Goal: Obtain resource: Obtain resource

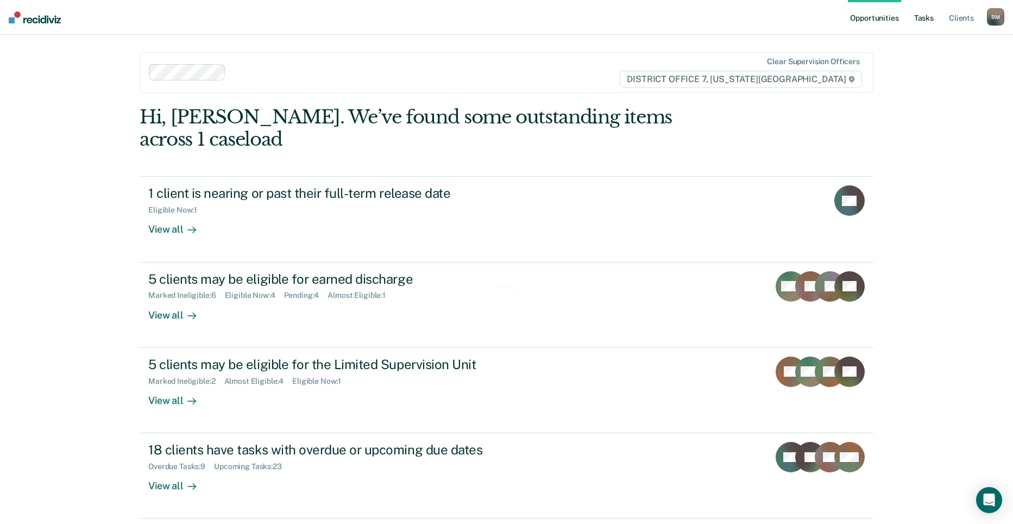
click at [923, 20] on link "Tasks" at bounding box center [924, 17] width 24 height 35
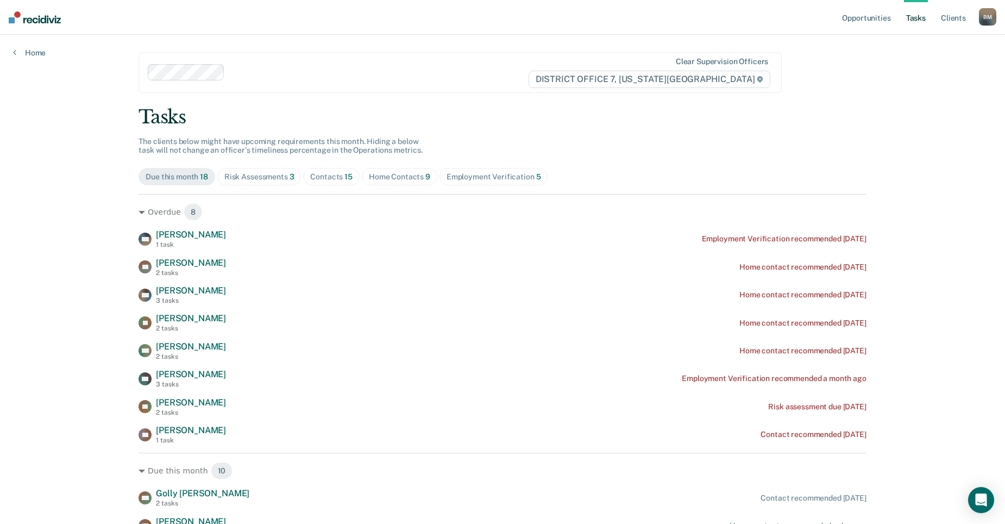
click at [338, 175] on div "Contacts 15" at bounding box center [331, 176] width 42 height 9
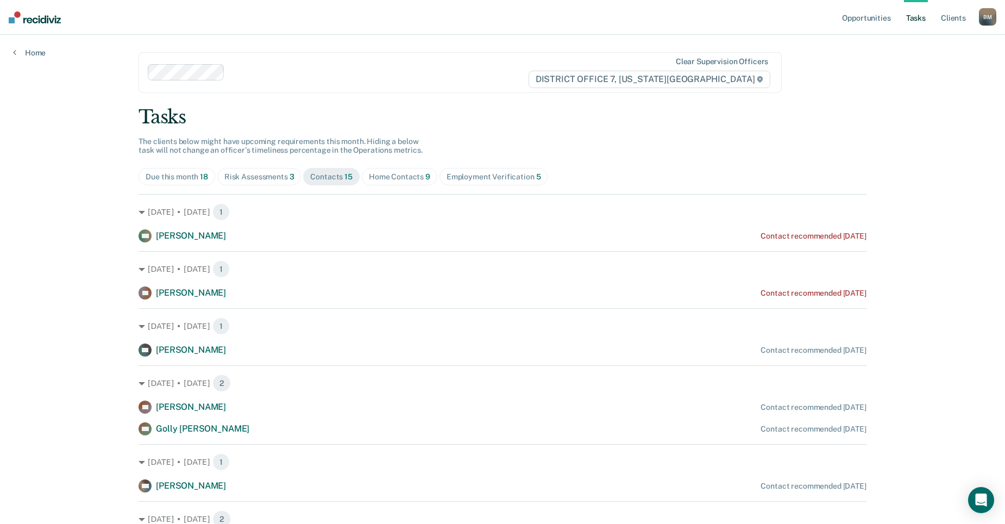
click at [411, 170] on span "Home Contacts 9" at bounding box center [399, 176] width 75 height 17
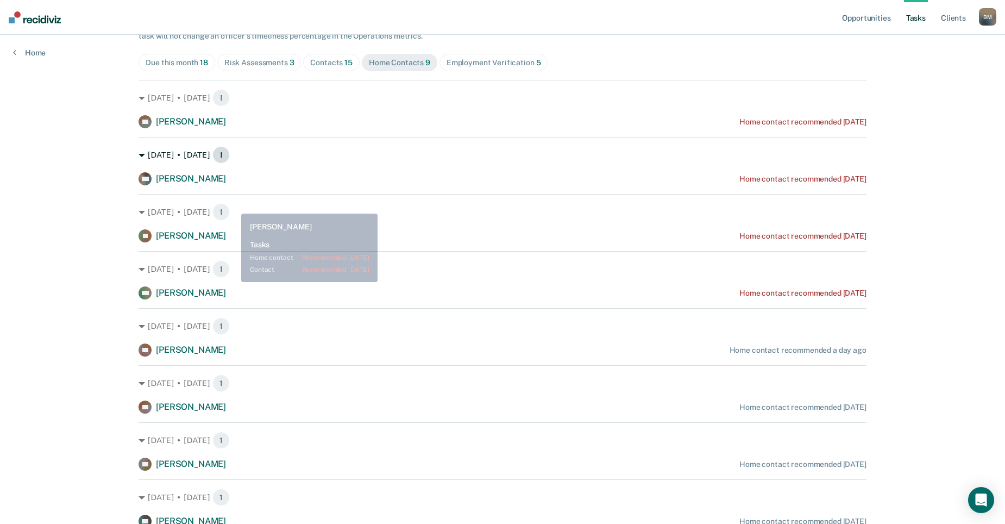
scroll to position [110, 0]
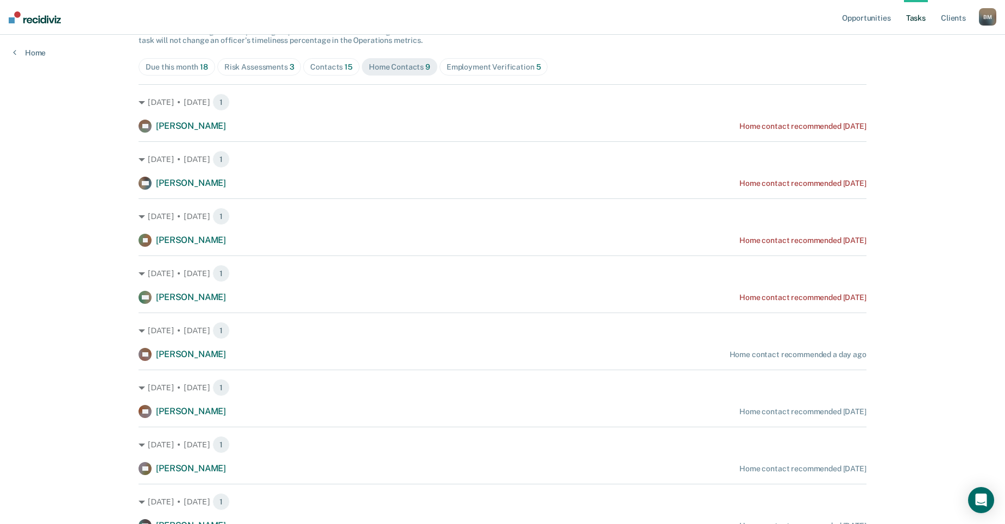
click at [187, 69] on div "Due this month 18" at bounding box center [177, 66] width 62 height 9
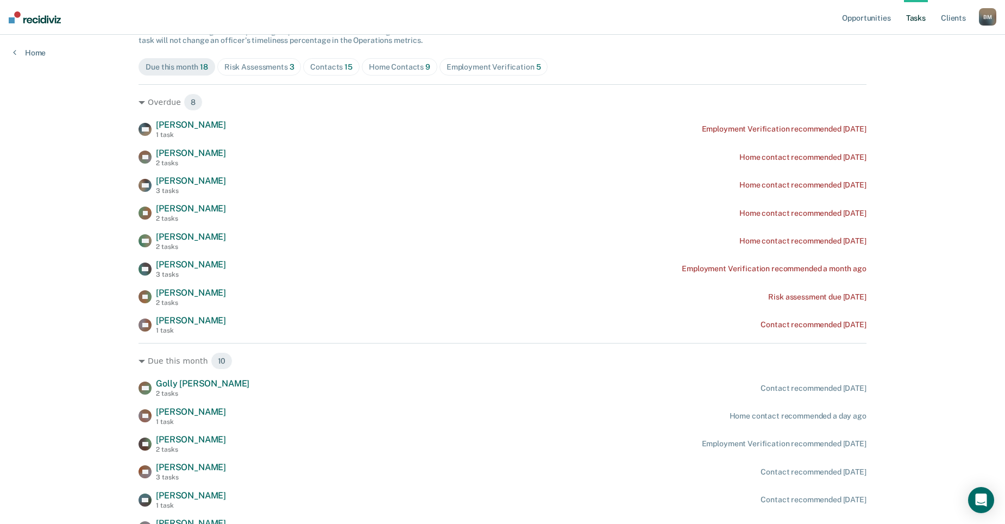
click at [515, 65] on div "Employment Verification 5" at bounding box center [493, 66] width 95 height 9
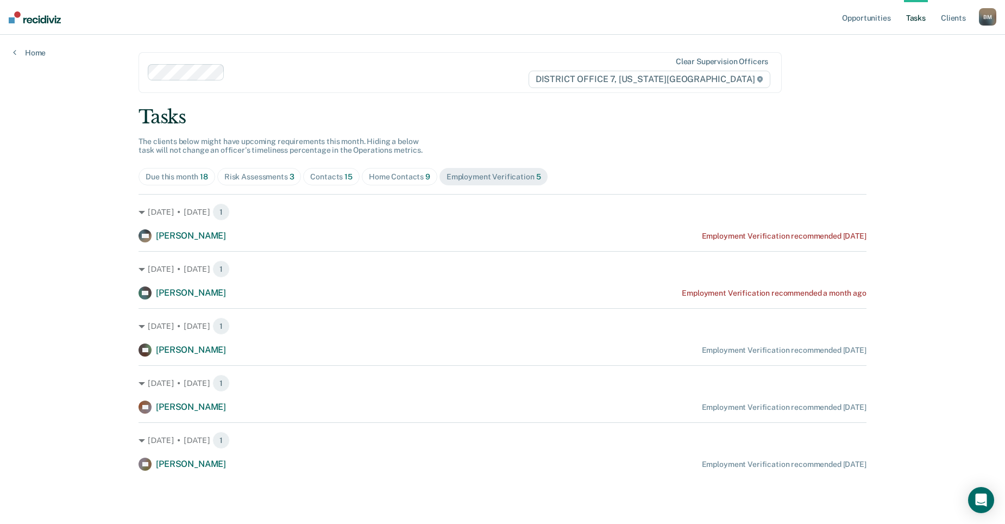
scroll to position [0, 0]
click at [947, 20] on link "Client s" at bounding box center [961, 17] width 29 height 35
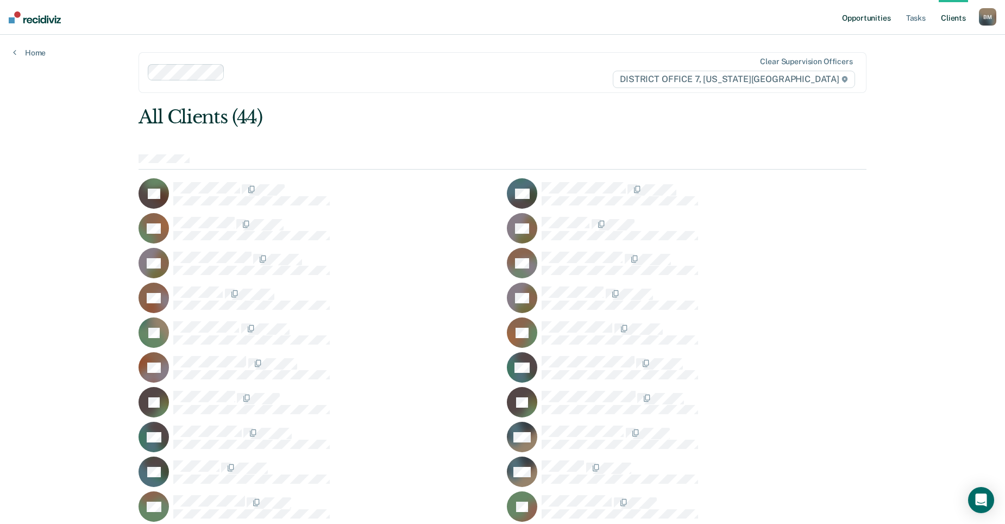
click at [872, 16] on link "Opportunities" at bounding box center [866, 17] width 53 height 35
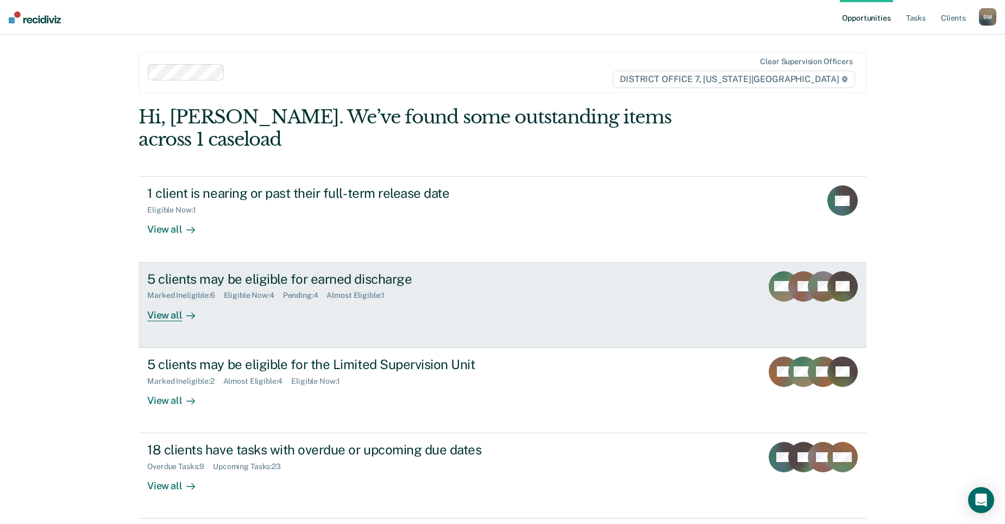
click at [388, 288] on div "5 clients may be eligible for earned discharge Marked Ineligible : 6 Eligible N…" at bounding box center [350, 296] width 407 height 50
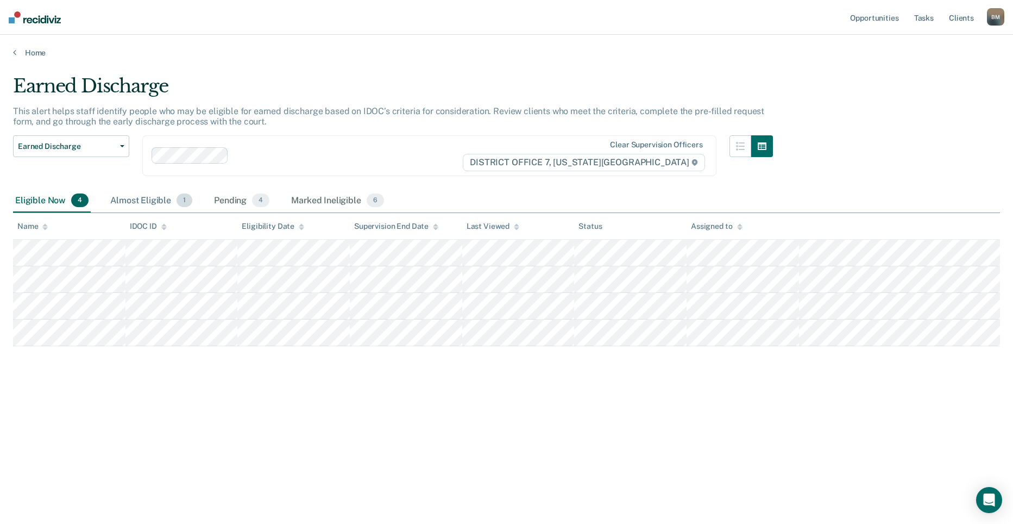
click at [142, 199] on div "Almost Eligible 1" at bounding box center [151, 201] width 86 height 24
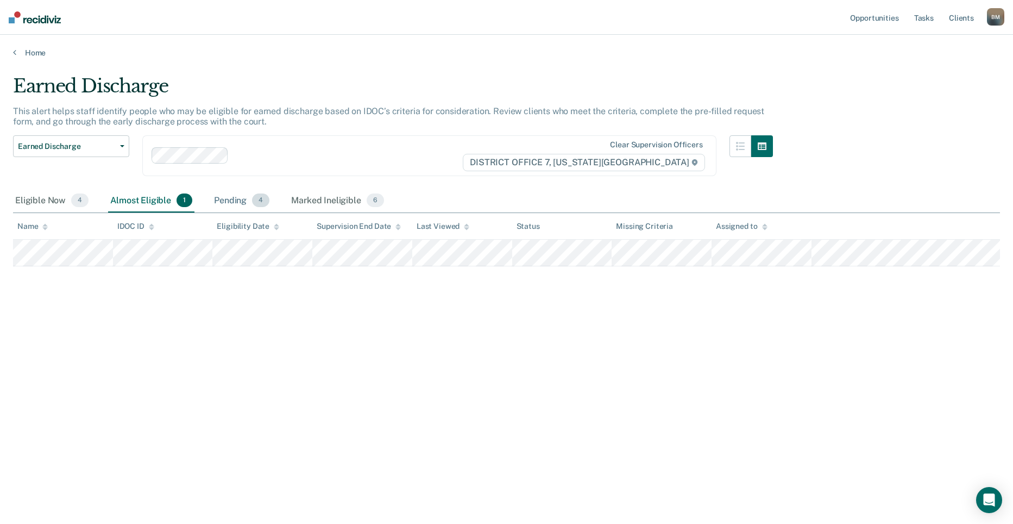
click at [221, 201] on div "Pending 4" at bounding box center [242, 201] width 60 height 24
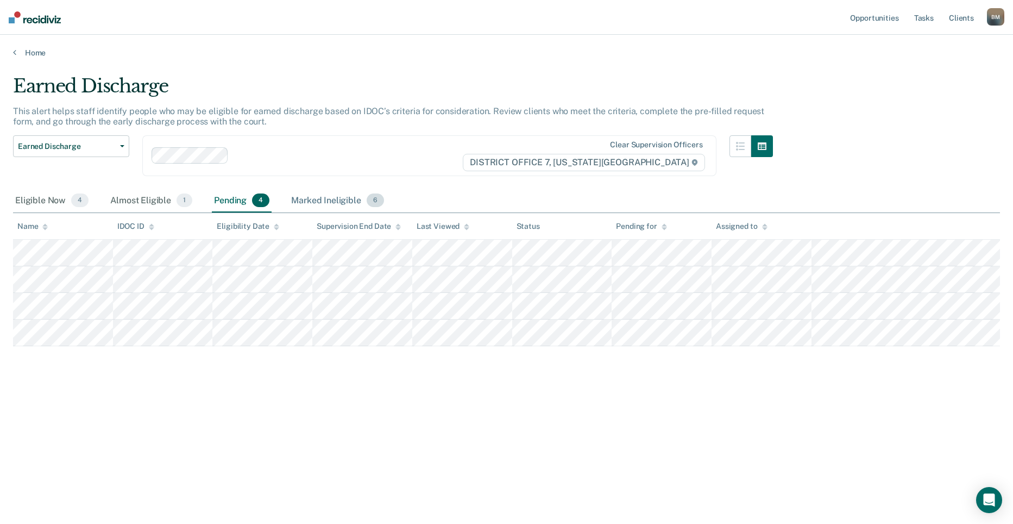
drag, startPoint x: 221, startPoint y: 201, endPoint x: 304, endPoint y: 202, distance: 83.1
click at [303, 202] on div "Marked Ineligible 6" at bounding box center [337, 201] width 97 height 24
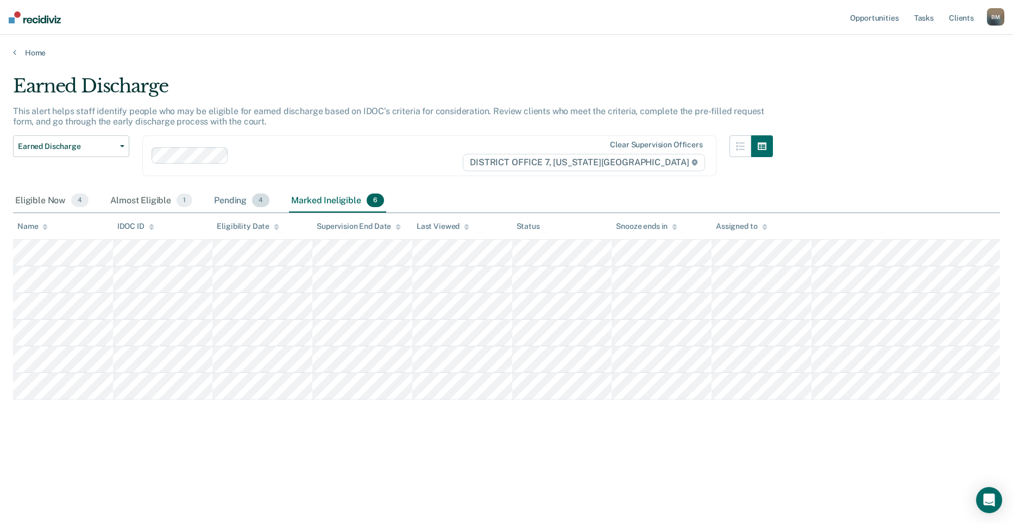
click at [217, 202] on div "Pending 4" at bounding box center [242, 201] width 60 height 24
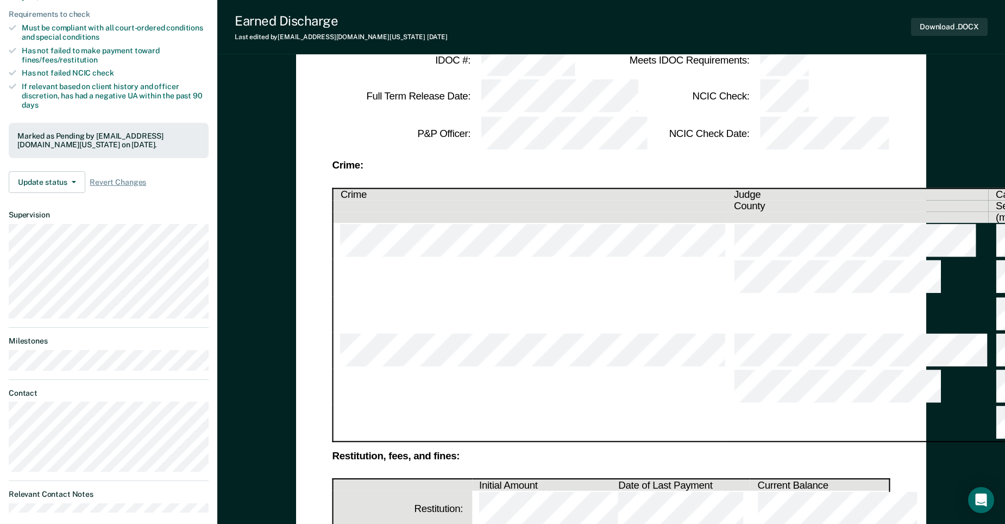
scroll to position [272, 0]
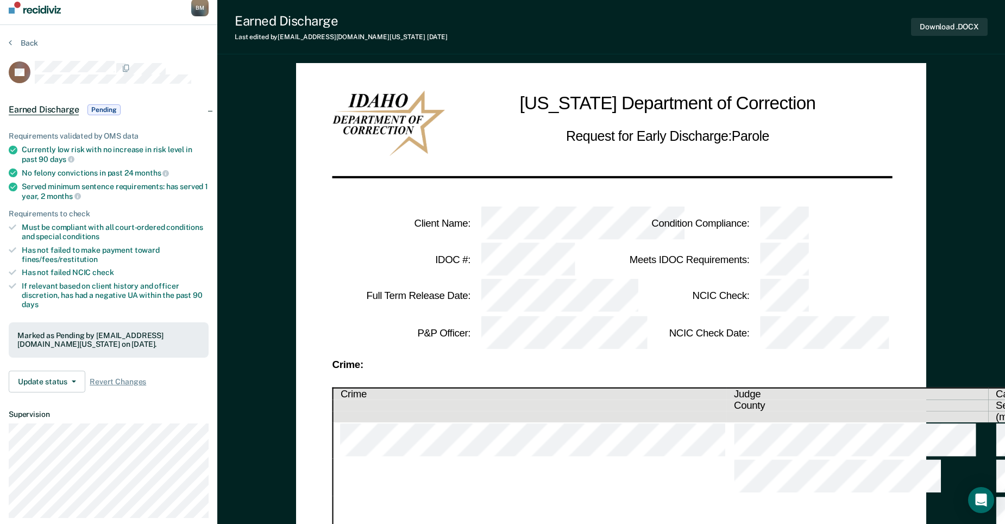
scroll to position [0, 0]
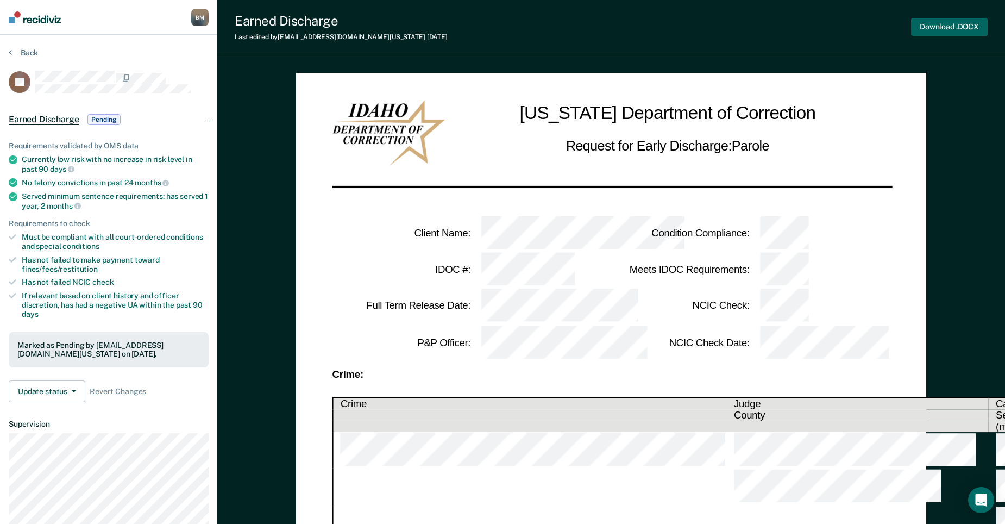
click at [951, 24] on button "Download .DOCX" at bounding box center [949, 27] width 77 height 18
click at [875, 251] on td at bounding box center [821, 269] width 140 height 36
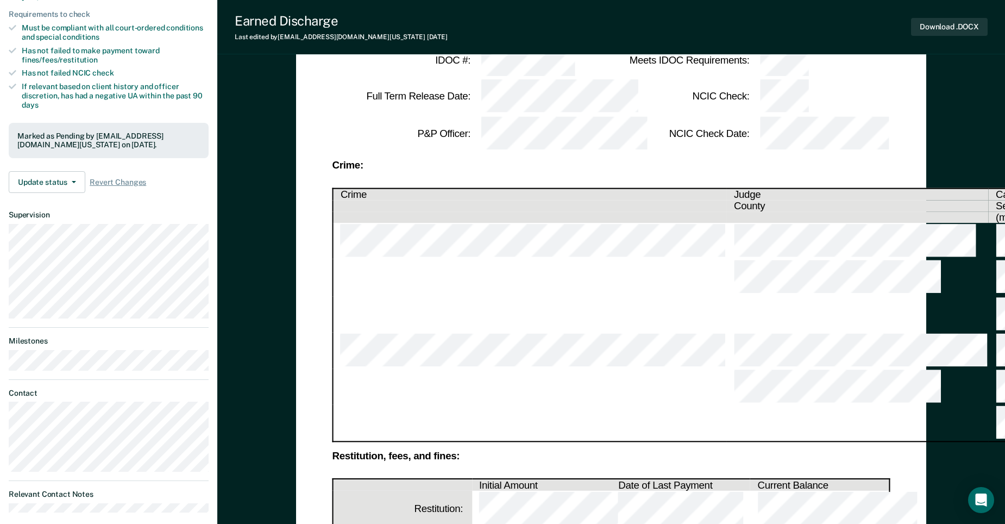
scroll to position [326, 0]
